Goal: Information Seeking & Learning: Check status

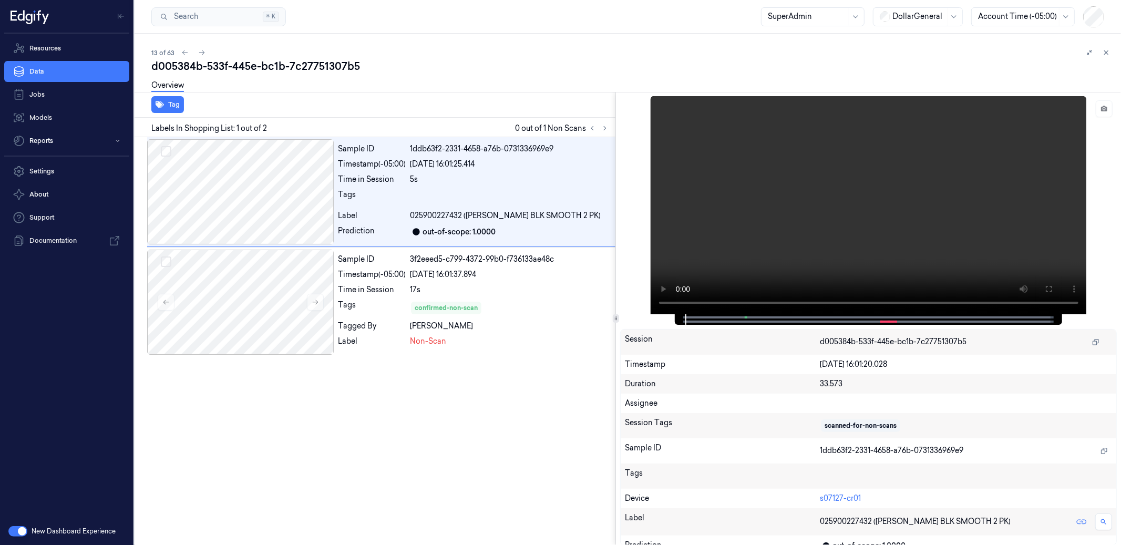
click at [499, 174] on div "5s" at bounding box center [510, 179] width 201 height 11
drag, startPoint x: 745, startPoint y: 315, endPoint x: 672, endPoint y: 317, distance: 72.5
click at [672, 317] on div "Session d005384b-533f-445e-bc1b-7c27751307b5 Timestamp 15/08/2025 16:01:20.028 …" at bounding box center [868, 319] width 505 height 454
drag, startPoint x: 685, startPoint y: 318, endPoint x: 667, endPoint y: 319, distance: 17.9
click at [667, 319] on div "Session d005384b-533f-445e-bc1b-7c27751307b5 Timestamp 15/08/2025 16:01:20.028 …" at bounding box center [868, 319] width 505 height 454
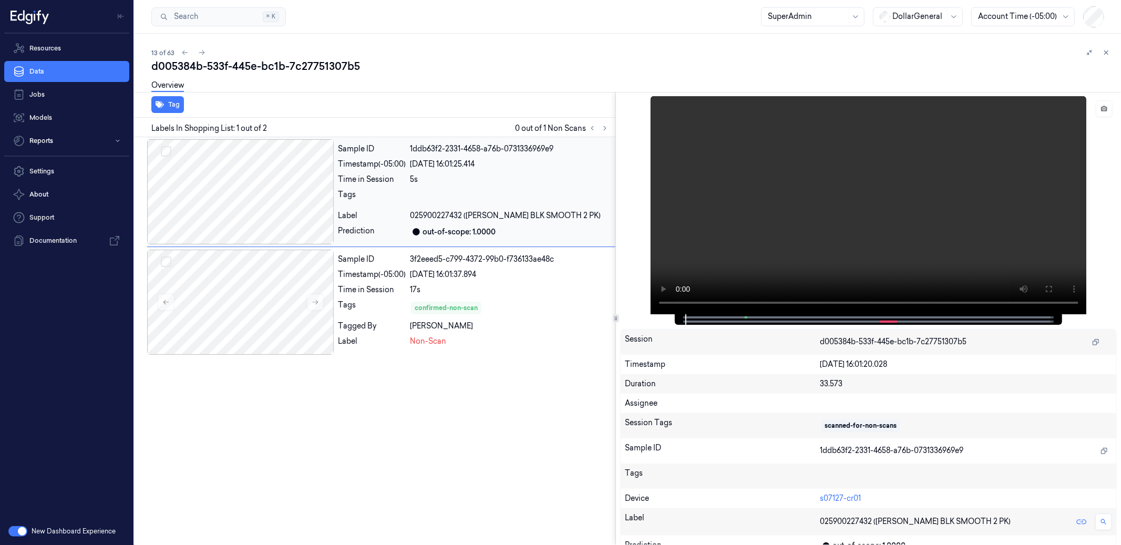
click at [385, 192] on div "Tags" at bounding box center [372, 197] width 68 height 17
click at [390, 282] on div "Sample ID 3f2eeed5-c799-4372-99b0-f736133ae48c Timestamp (-05:00) 15/08/2025 16…" at bounding box center [475, 302] width 282 height 105
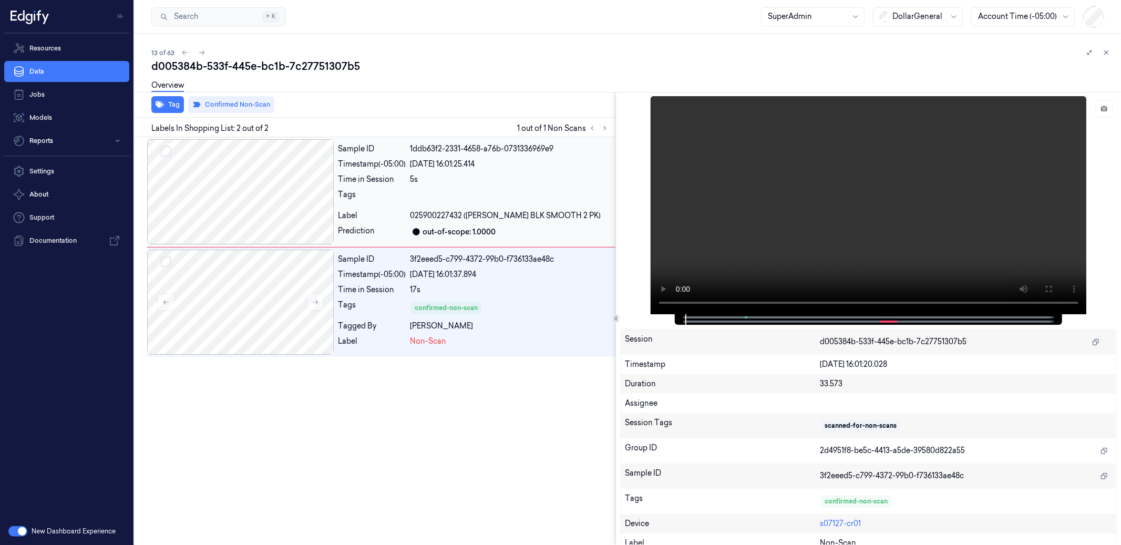
click at [382, 209] on div "Sample ID 1ddb63f2-2331-4658-a76b-0731336969e9 Timestamp (-05:00) 15/08/2025 16…" at bounding box center [475, 191] width 282 height 105
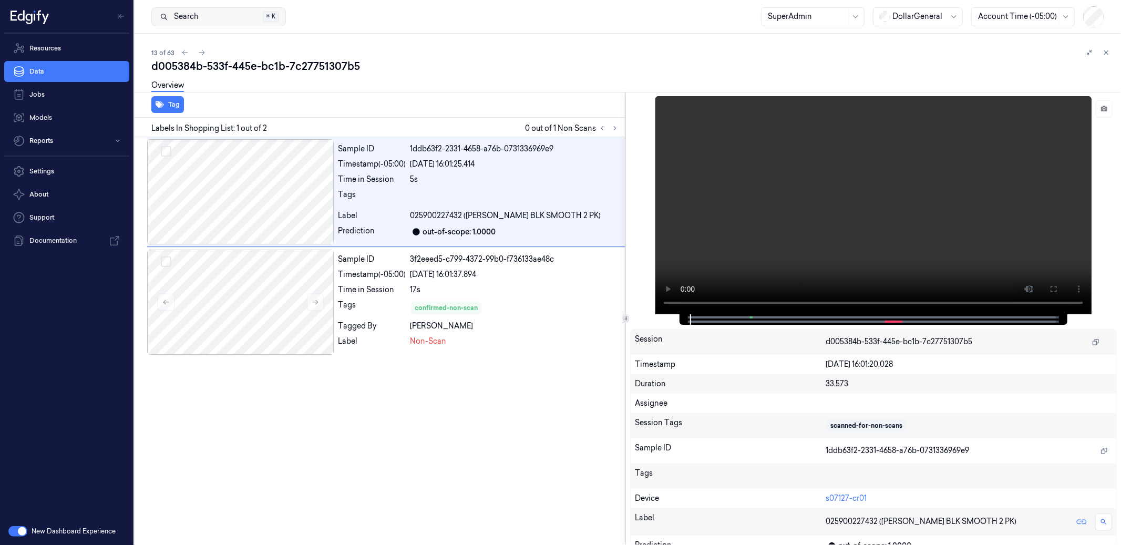
click at [200, 15] on button "Search Search... ⌘ K" at bounding box center [218, 16] width 135 height 19
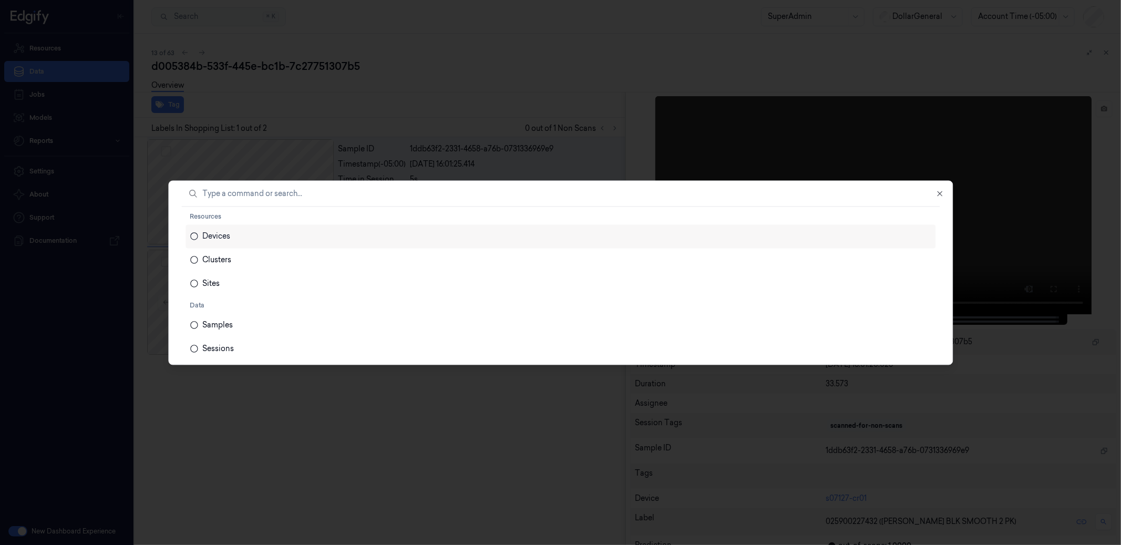
click at [460, 34] on div at bounding box center [560, 272] width 1121 height 545
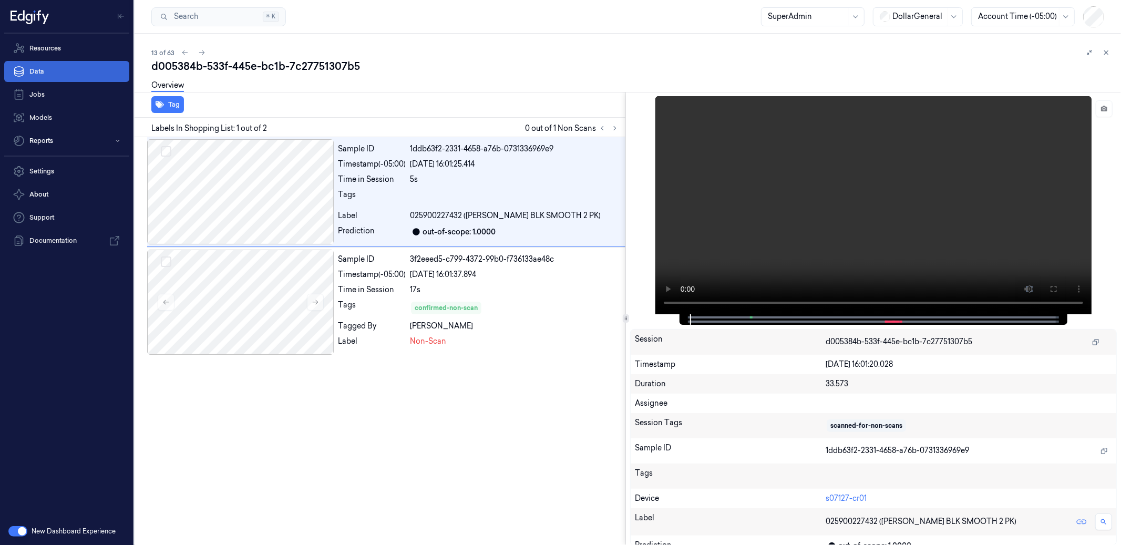
click at [65, 70] on link "Data" at bounding box center [66, 71] width 125 height 21
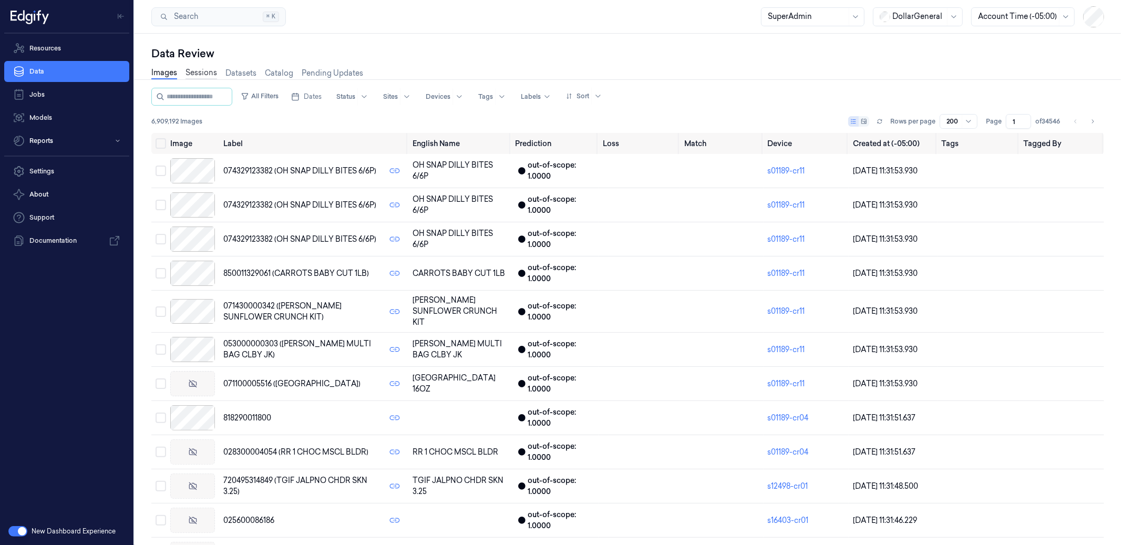
click at [203, 68] on link "Sessions" at bounding box center [201, 73] width 32 height 12
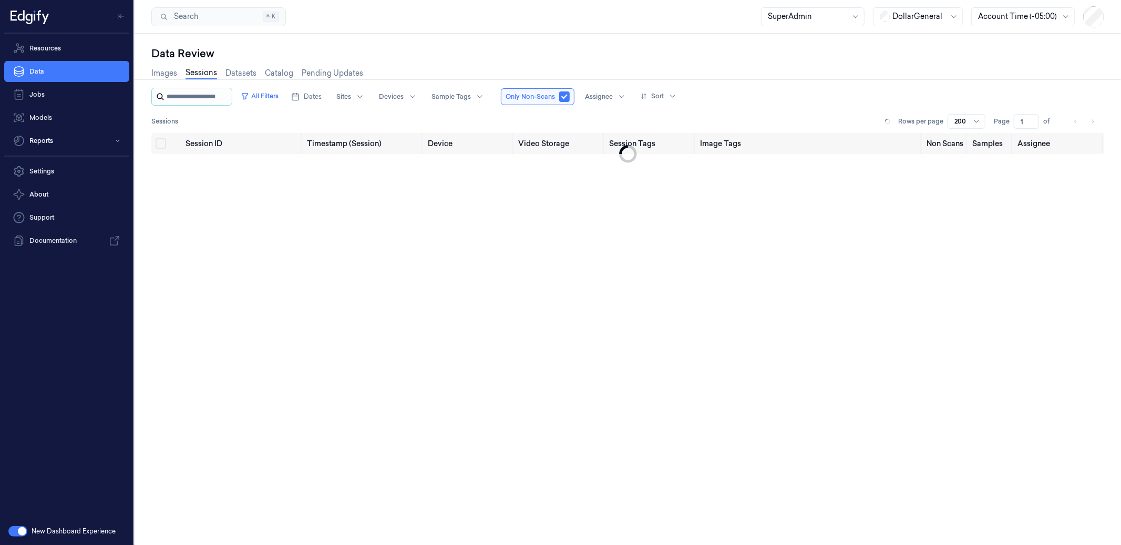
click at [197, 92] on input "string" at bounding box center [198, 96] width 63 height 17
type input "**********"
click at [572, 96] on button "button" at bounding box center [575, 96] width 11 height 11
click at [202, 96] on input "string" at bounding box center [204, 96] width 74 height 17
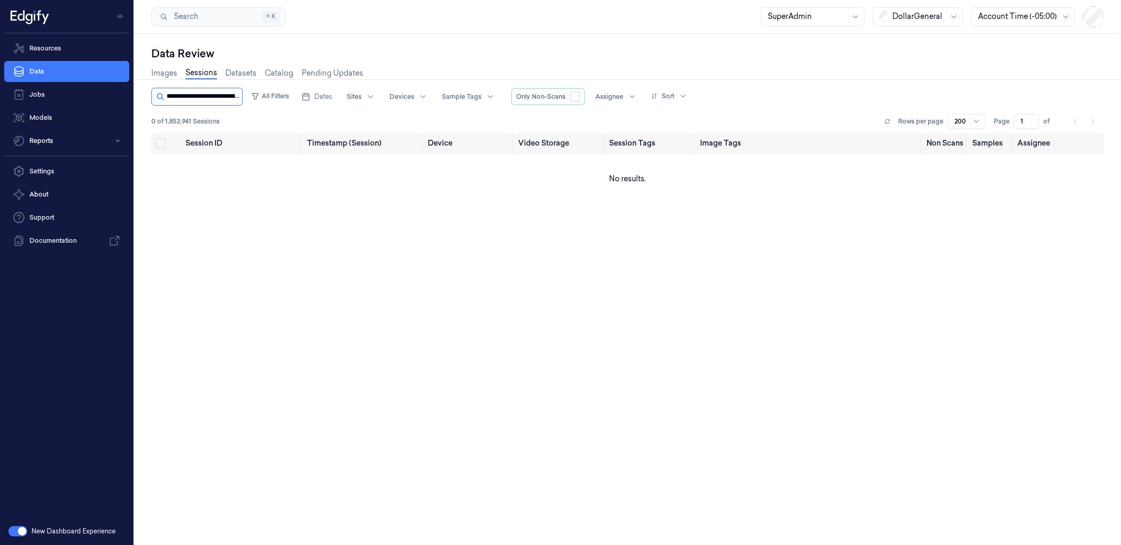
click at [202, 96] on input "string" at bounding box center [204, 96] width 74 height 17
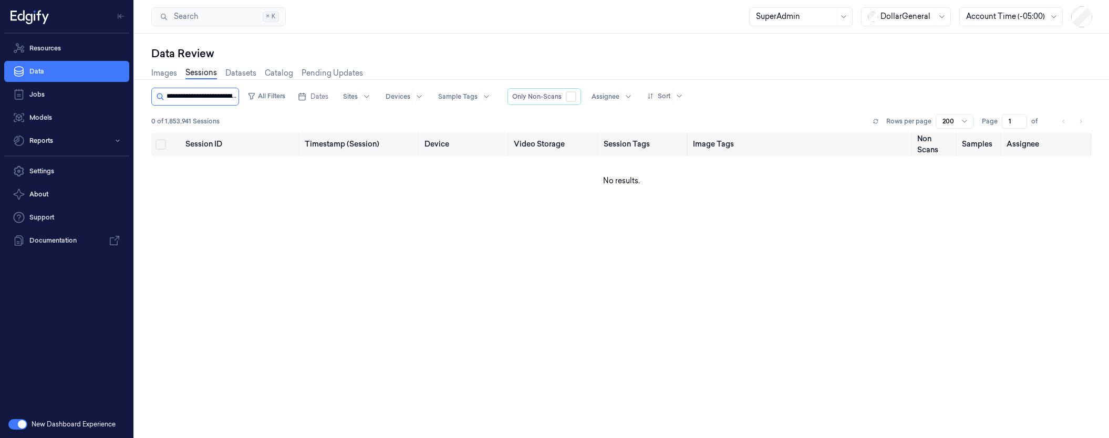
click at [218, 96] on input "string" at bounding box center [202, 96] width 70 height 17
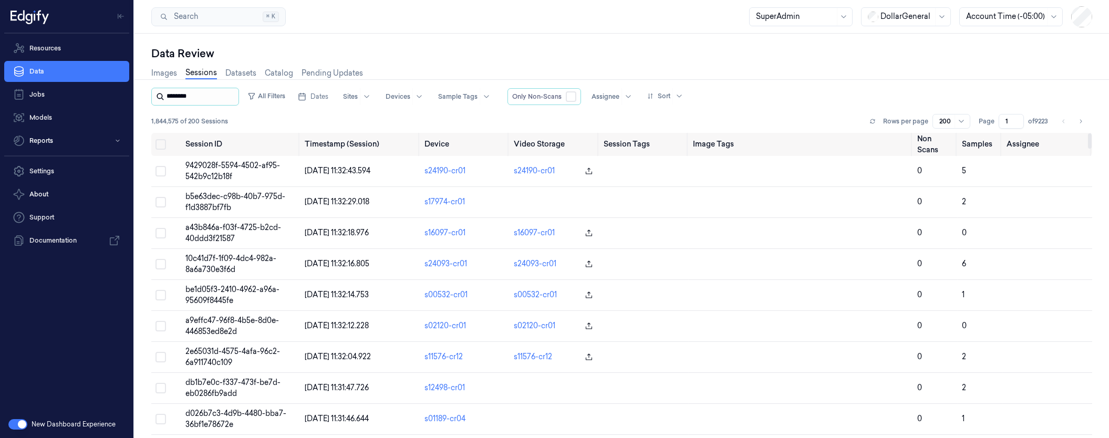
click at [210, 95] on input "string" at bounding box center [202, 96] width 70 height 17
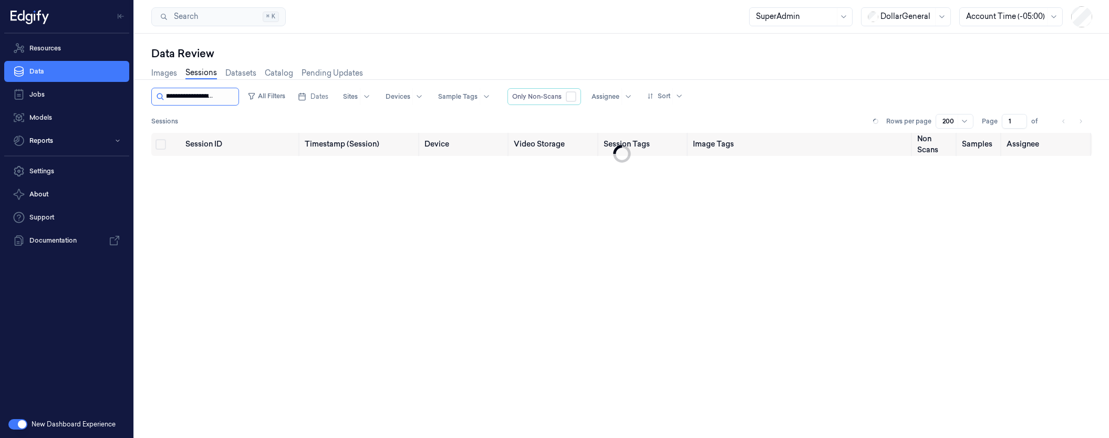
scroll to position [0, 58]
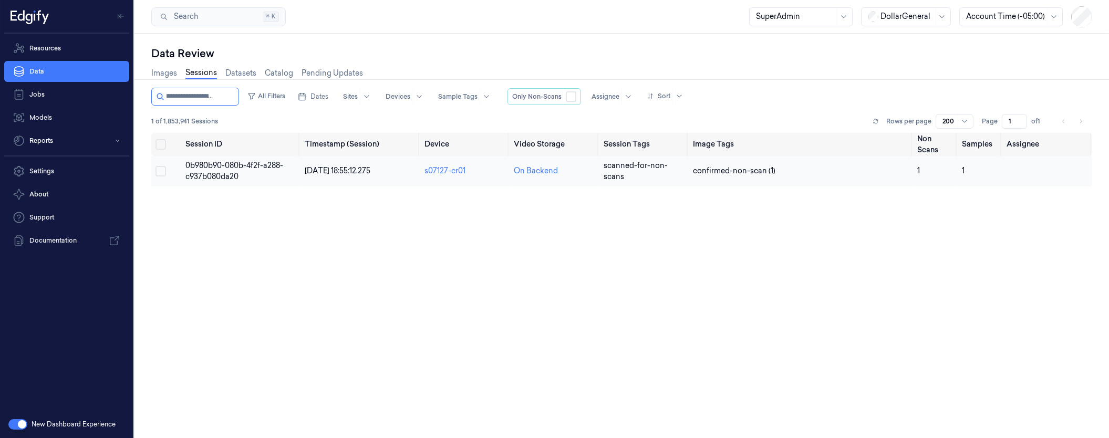
type input "**********"
click at [223, 170] on td "0b980b90-080b-4f2f-a288-c937b080da20" at bounding box center [240, 171] width 119 height 30
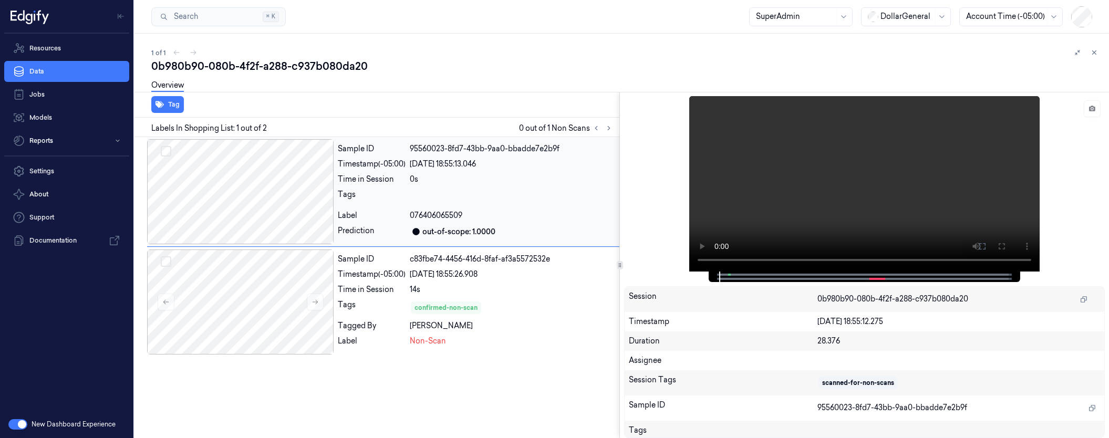
click at [263, 183] on div at bounding box center [240, 191] width 187 height 105
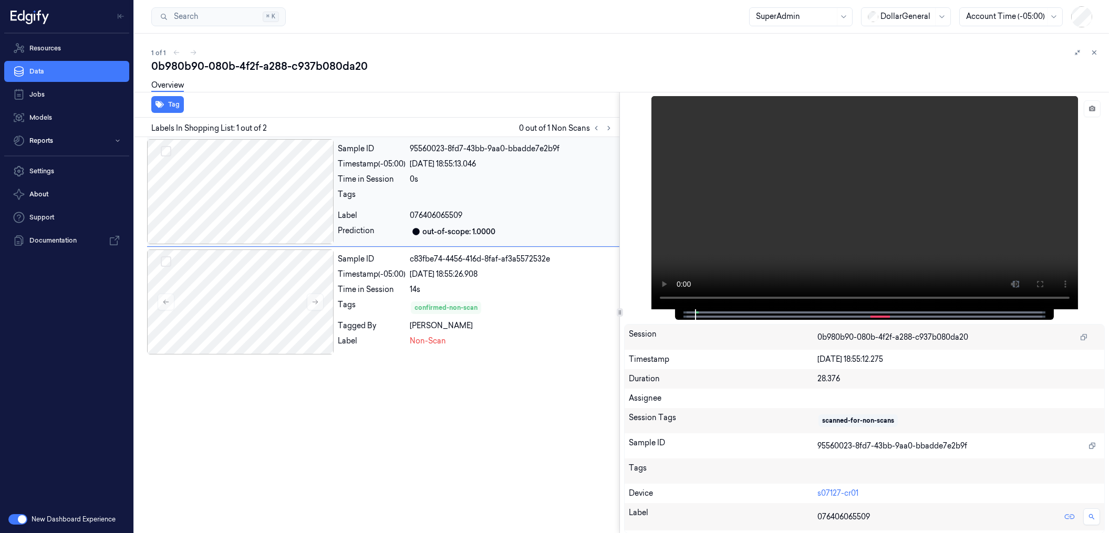
click at [252, 214] on div at bounding box center [240, 191] width 187 height 105
drag, startPoint x: 697, startPoint y: 318, endPoint x: 679, endPoint y: 318, distance: 17.9
click at [679, 318] on div at bounding box center [864, 315] width 379 height 11
click at [686, 314] on div at bounding box center [864, 315] width 357 height 11
click at [620, 288] on div "Session 0b980b90-080b-4f2f-a288-c937b080da20 Timestamp 15/08/2025 18:55:12.275 …" at bounding box center [864, 313] width 489 height 442
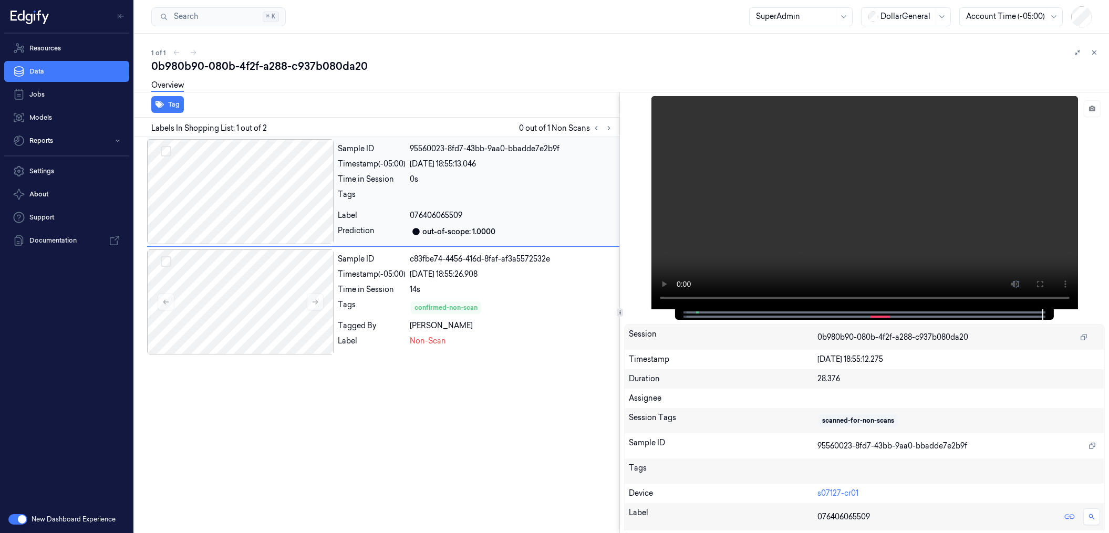
click at [264, 188] on div at bounding box center [240, 191] width 187 height 105
click at [251, 197] on div at bounding box center [240, 191] width 187 height 105
click at [253, 211] on div at bounding box center [240, 191] width 187 height 105
